Goal: Information Seeking & Learning: Find specific page/section

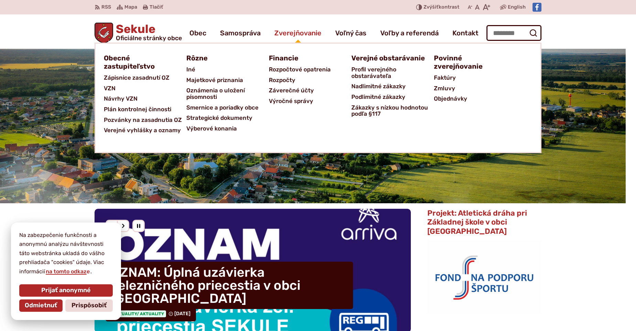
click at [290, 34] on span "Zverejňovanie" at bounding box center [297, 32] width 47 height 19
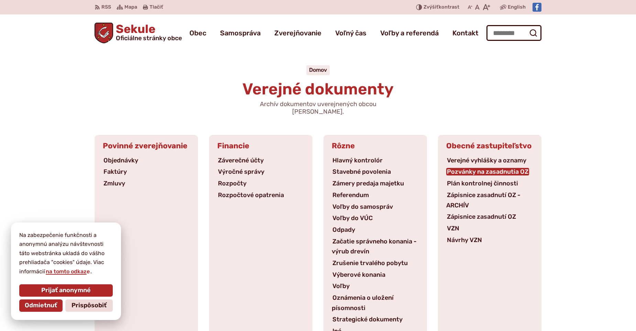
click at [476, 168] on link "Pozvánky na zasadnutia OZ" at bounding box center [487, 172] width 83 height 8
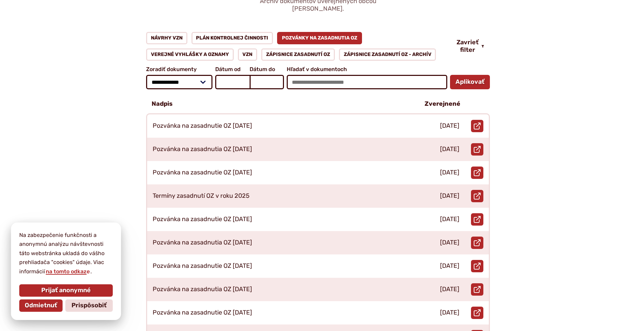
scroll to position [69, 0]
